Goal: Task Accomplishment & Management: Complete application form

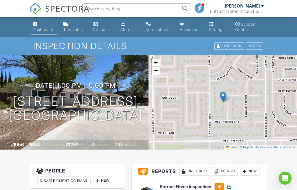
click at [50, 30] on div "Dashboard" at bounding box center [43, 29] width 20 height 5
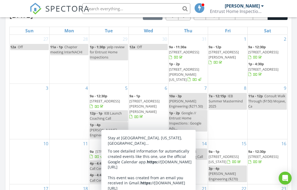
scroll to position [248, 0]
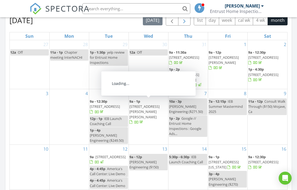
click at [188, 23] on button "button" at bounding box center [184, 20] width 13 height 11
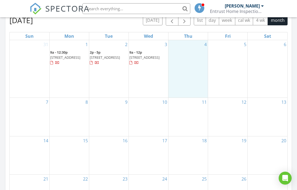
click at [181, 61] on div "4" at bounding box center [187, 68] width 39 height 57
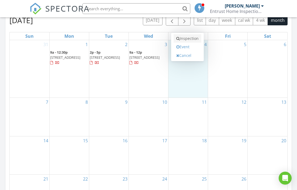
click at [190, 41] on link "Inspection" at bounding box center [187, 38] width 28 height 9
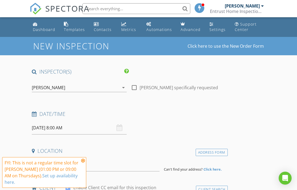
click at [83, 161] on icon at bounding box center [83, 160] width 4 height 4
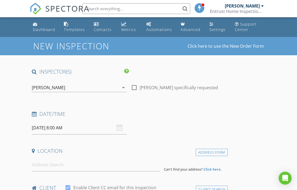
click at [100, 128] on input "09/04/2025 8:00 AM" at bounding box center [79, 127] width 94 height 13
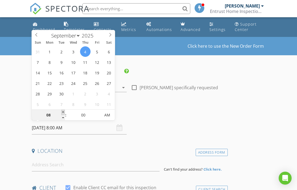
type input "09/04/2025 9:00 AM"
type input "09"
click at [63, 111] on span at bounding box center [63, 112] width 4 height 5
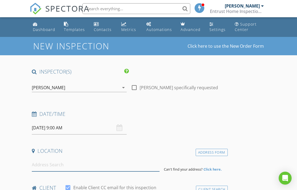
click at [74, 167] on input at bounding box center [96, 164] width 128 height 13
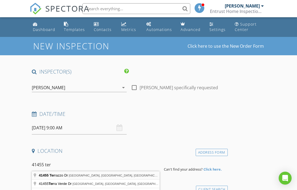
type input "41455 Terrazzo Dr, Palmdale, CA, USA"
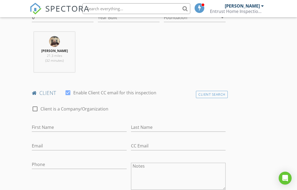
scroll to position [206, 0]
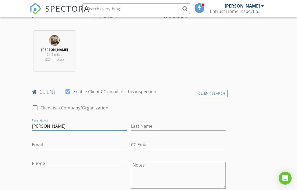
click at [123, 126] on input "Jarrett" at bounding box center [79, 126] width 94 height 9
click at [106, 125] on input "Jarrett" at bounding box center [79, 126] width 94 height 9
type input "Jarrett and/or Kara"
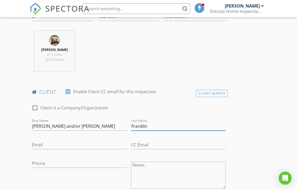
type input "Franklin"
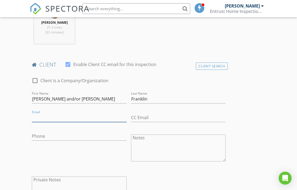
scroll to position [236, 0]
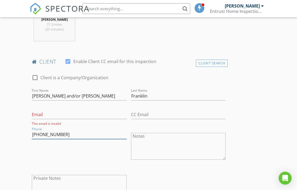
type input "847-668-7669"
click at [97, 112] on input "Email" at bounding box center [79, 114] width 94 height 9
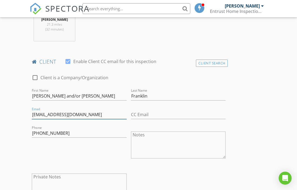
type input "karalfranklin@gmail.com"
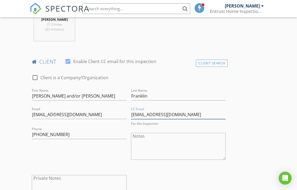
type input "jarrettwfranklin@gmail.com"
click at [92, 157] on div "Phone 847-668-7669" at bounding box center [79, 147] width 99 height 42
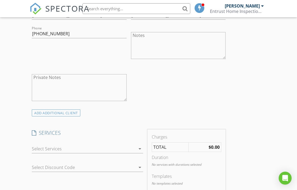
scroll to position [345, 0]
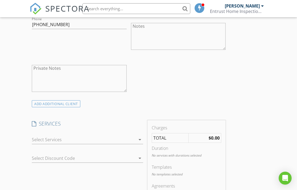
click at [89, 139] on div at bounding box center [84, 139] width 104 height 9
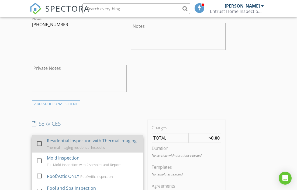
click at [64, 144] on div "Residential Inspection with Thermal Imaging Thermal Imaging residential inspect…" at bounding box center [93, 143] width 92 height 17
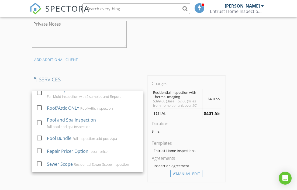
scroll to position [26, 0]
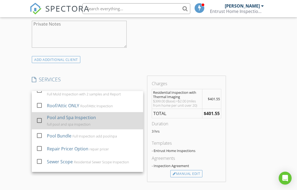
click at [42, 117] on div at bounding box center [39, 120] width 9 height 9
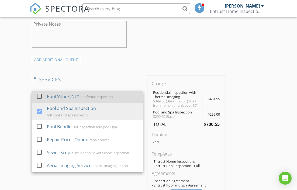
scroll to position [35, 0]
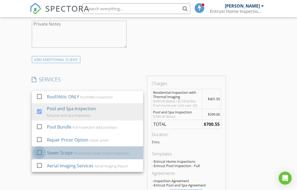
click at [41, 148] on div at bounding box center [39, 152] width 9 height 9
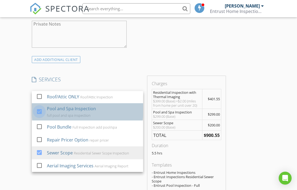
click at [41, 108] on div at bounding box center [39, 111] width 9 height 9
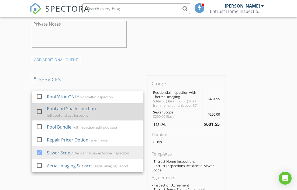
click at [38, 110] on div at bounding box center [39, 111] width 9 height 9
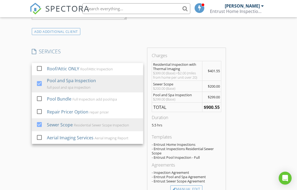
scroll to position [419, 0]
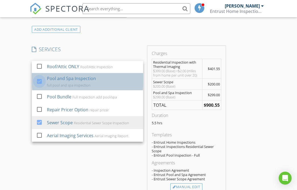
click at [41, 78] on div at bounding box center [39, 81] width 9 height 9
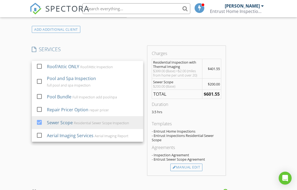
click at [251, 84] on div "INSPECTOR(S) check_box Derrick Smith PRIMARY Derrick Smith arrow_drop_down chec…" at bounding box center [148, 129] width 237 height 961
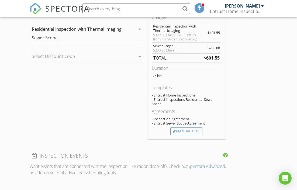
scroll to position [456, 0]
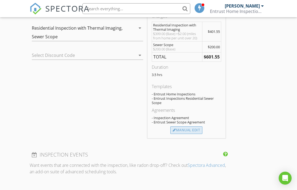
click at [178, 127] on div "Manual Edit" at bounding box center [186, 130] width 32 height 8
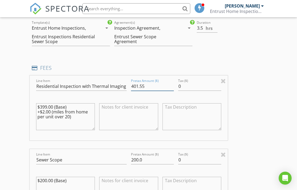
click at [138, 86] on input "401.55" at bounding box center [152, 86] width 43 height 9
click at [148, 85] on input "401.55" at bounding box center [152, 86] width 43 height 9
type input "4"
click at [226, 98] on div "Line Item Residential Inspection with Thermal Imaging Pretax Amount ($) 499.00 …" at bounding box center [129, 107] width 198 height 65
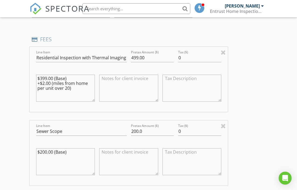
scroll to position [485, 0]
click at [138, 56] on input "499.00" at bounding box center [152, 57] width 43 height 9
type input "549.00"
click at [194, 32] on div "INSPECTOR(S) check_box Derrick Smith PRIMARY Derrick Smith arrow_drop_down chec…" at bounding box center [129, 103] width 198 height 1039
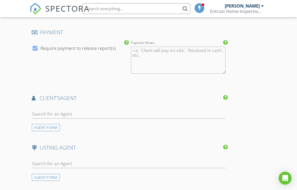
scroll to position [732, 0]
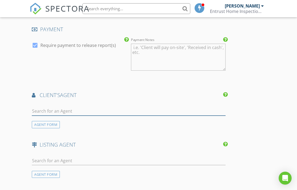
click at [104, 107] on input "text" at bounding box center [129, 111] width 194 height 9
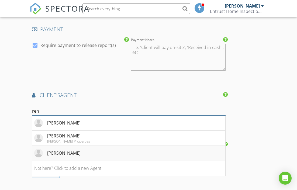
type input "ren"
click at [86, 152] on li "Renee Rivera" at bounding box center [128, 153] width 193 height 15
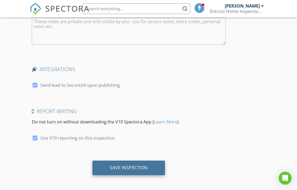
scroll to position [1082, 0]
click at [141, 165] on div "Save Inspection" at bounding box center [129, 167] width 38 height 5
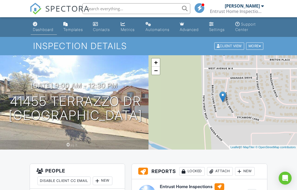
click at [46, 25] on link "Dashboard" at bounding box center [44, 26] width 26 height 15
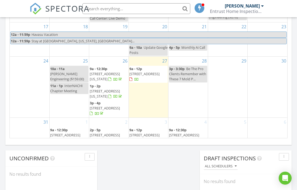
scroll to position [53, 0]
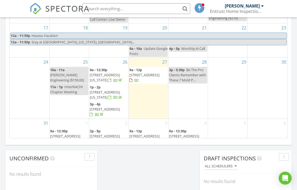
click at [176, 102] on div "28 3p - 3:30p Be The Pro Clients Remember with These 7 Mold P..." at bounding box center [187, 88] width 39 height 61
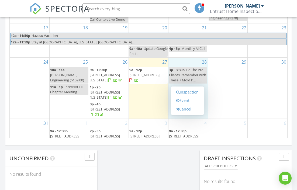
click at [227, 104] on div "29" at bounding box center [227, 88] width 39 height 61
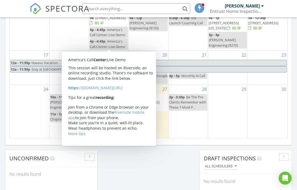
scroll to position [26, 0]
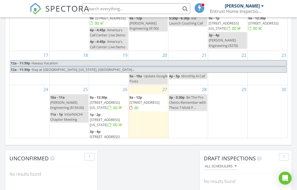
click at [146, 104] on span "16117 Sweetaire Ave, Lancaster 93535" at bounding box center [144, 102] width 30 height 5
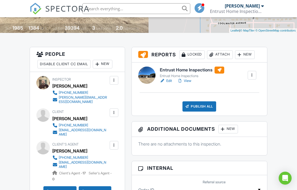
click at [189, 80] on link "View" at bounding box center [184, 80] width 14 height 5
